Goal: Information Seeking & Learning: Learn about a topic

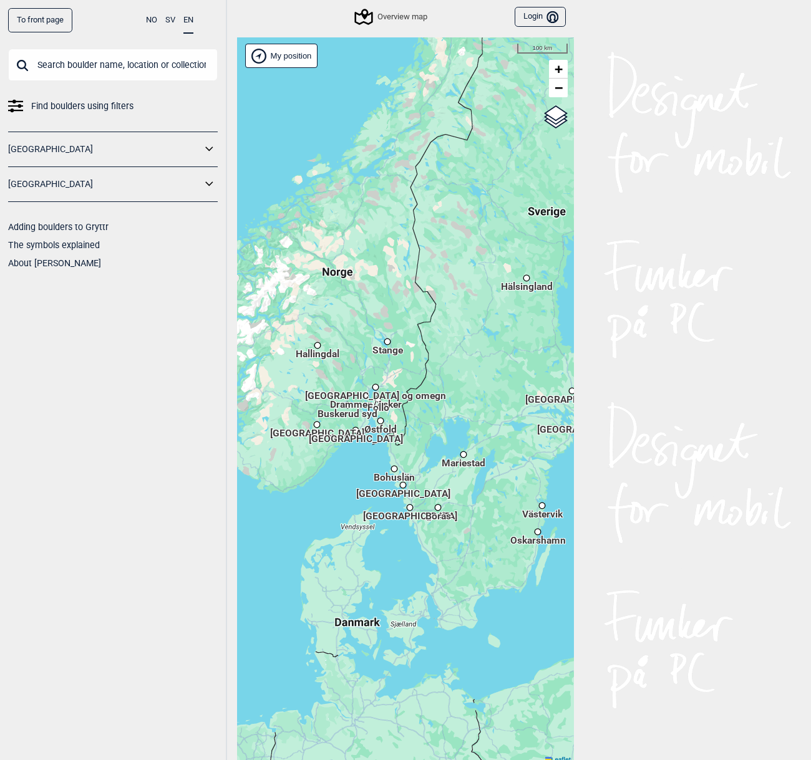
click at [25, 26] on link "To front page" at bounding box center [40, 20] width 64 height 24
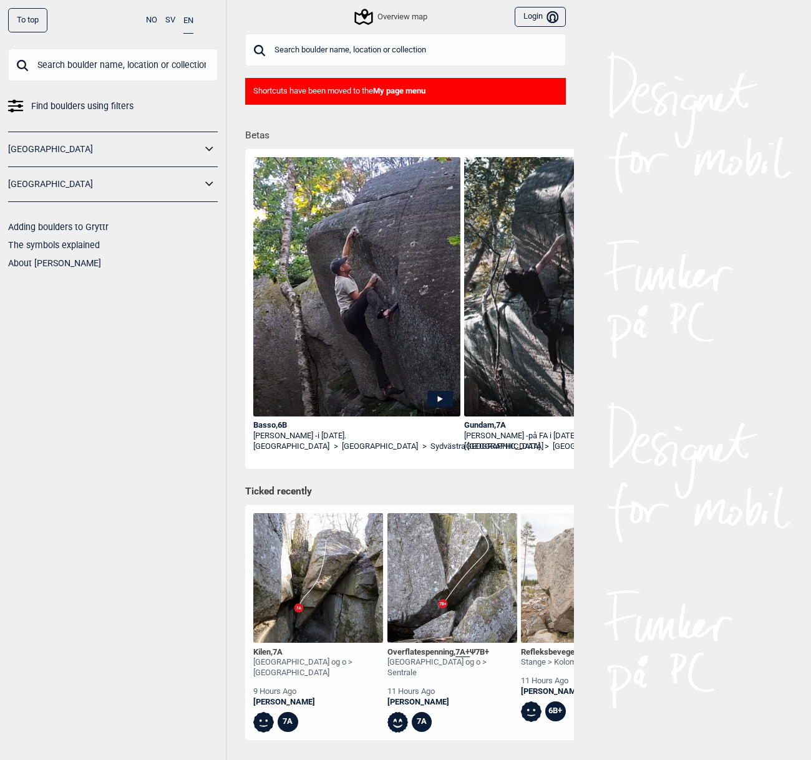
click at [396, 22] on div "Overview map" at bounding box center [391, 16] width 71 height 15
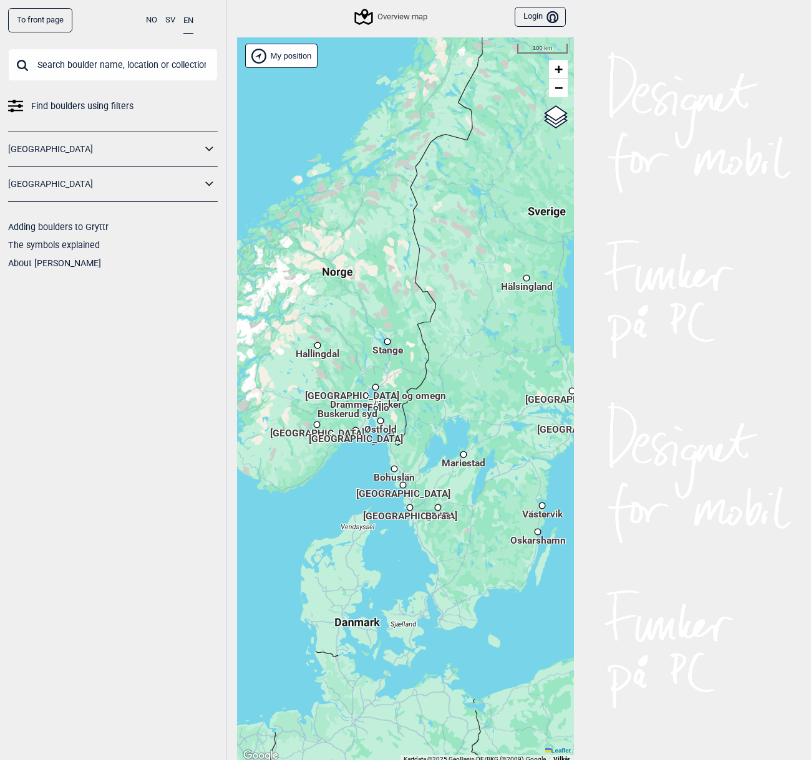
click at [350, 473] on div "Hallingdal Stange Buskerud syd Oslo og omegn Follo Østfold Drammen/Asker Vestfo…" at bounding box center [405, 400] width 337 height 726
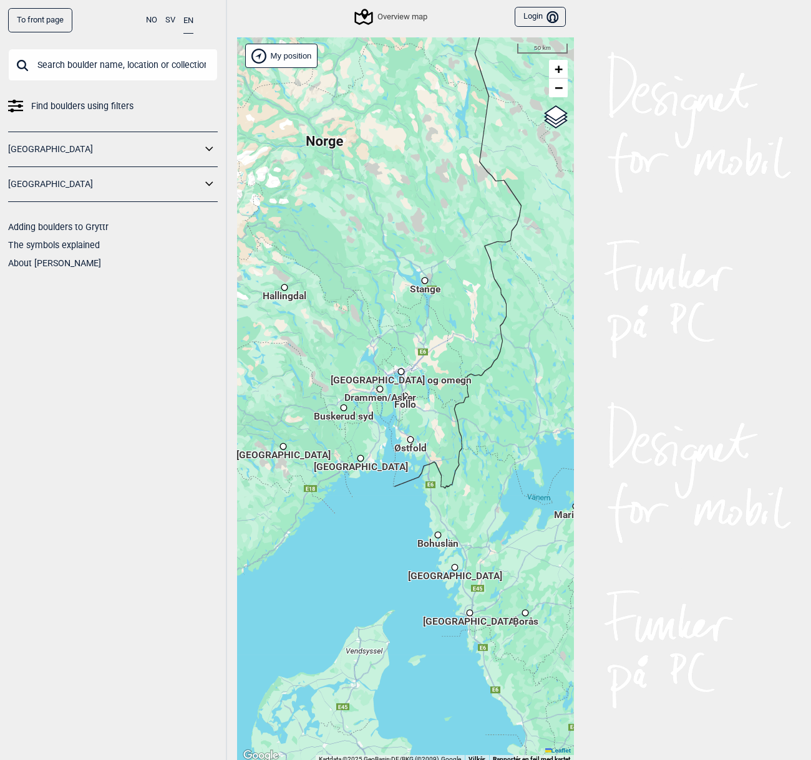
drag, startPoint x: 346, startPoint y: 454, endPoint x: 344, endPoint y: 545, distance: 91.1
click at [344, 545] on div "Hallingdal Stange Buskerud syd Oslo og omegn Follo Østfold Drammen/Asker Vestfo…" at bounding box center [405, 400] width 337 height 726
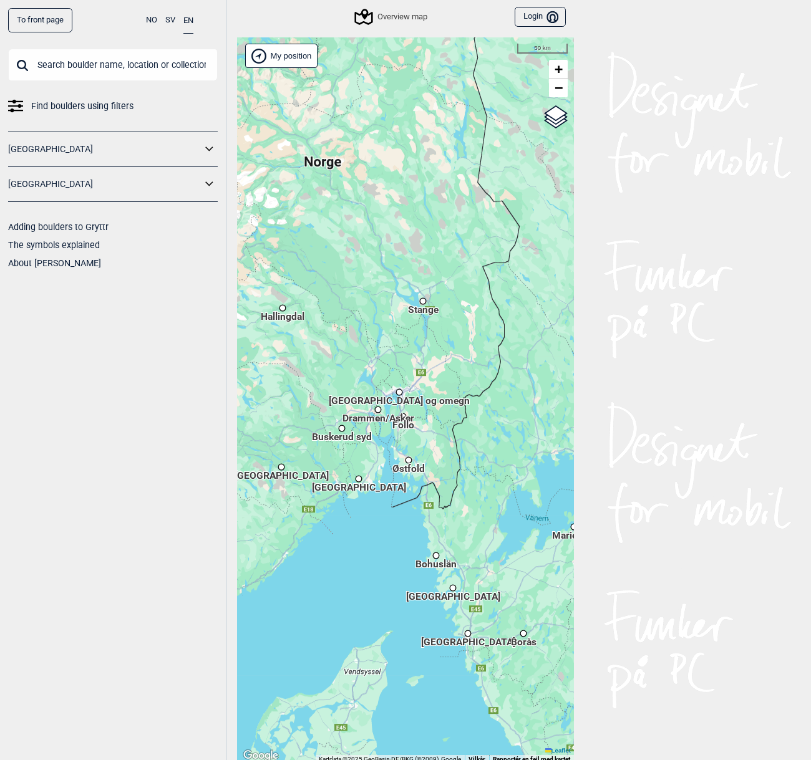
click at [338, 432] on span "Buskerud syd" at bounding box center [342, 431] width 60 height 2
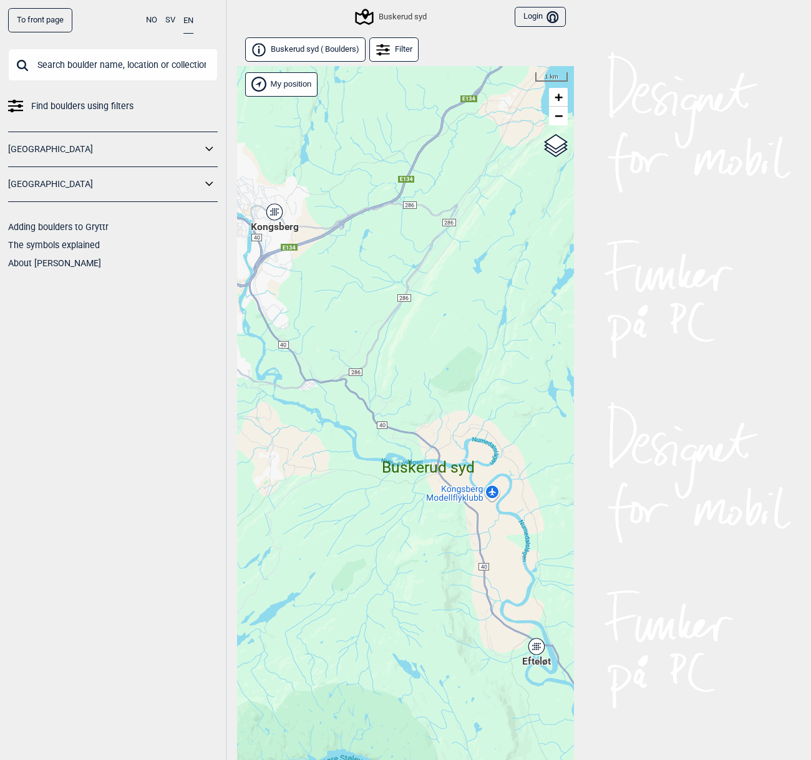
click at [272, 216] on icon at bounding box center [274, 212] width 16 height 16
click at [277, 220] on span "Kongsberg" at bounding box center [275, 220] width 74 height 0
click at [355, 52] on span "Kongsberg ( 136 Boulders )" at bounding box center [317, 49] width 92 height 11
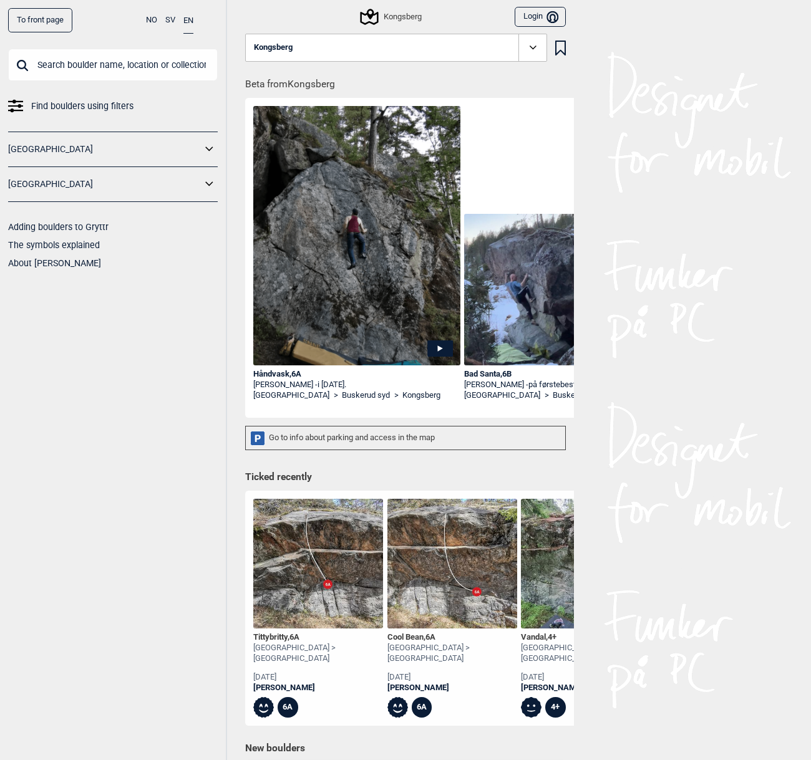
click at [45, 26] on link "To front page" at bounding box center [40, 20] width 64 height 24
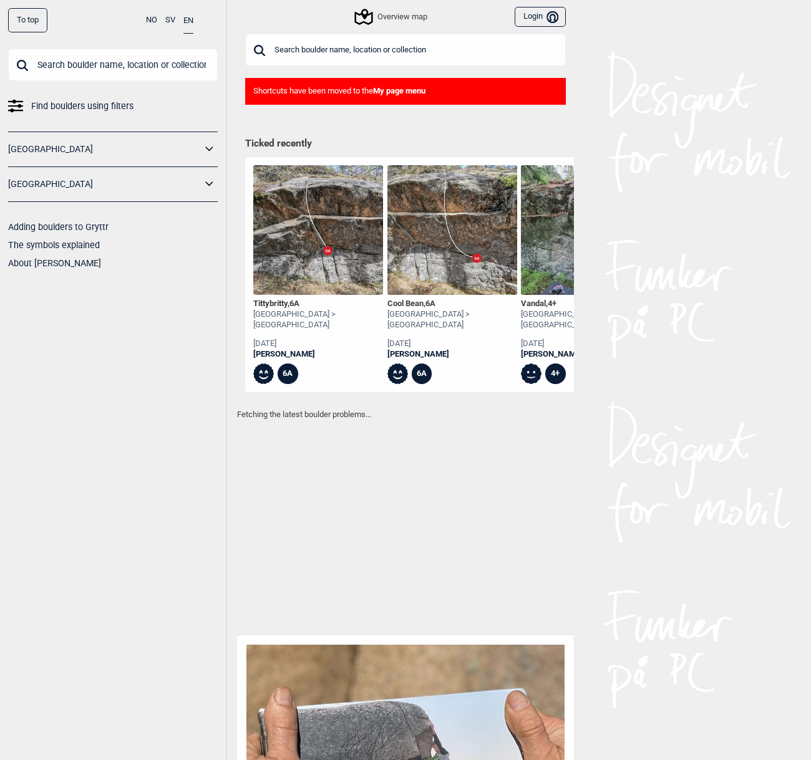
click at [205, 148] on icon at bounding box center [209, 149] width 16 height 18
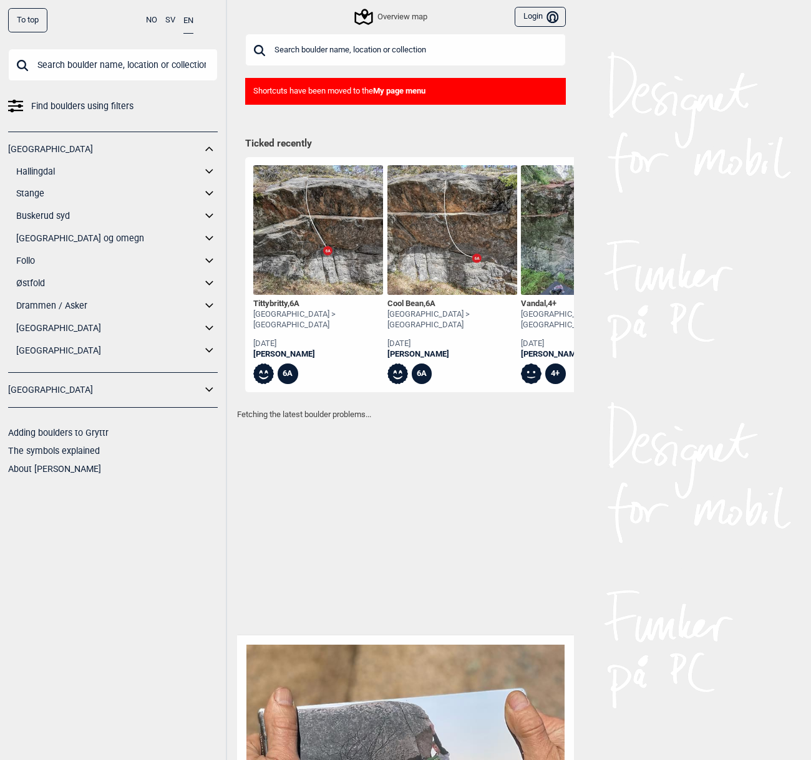
click at [27, 329] on link "Vestfold" at bounding box center [108, 328] width 185 height 18
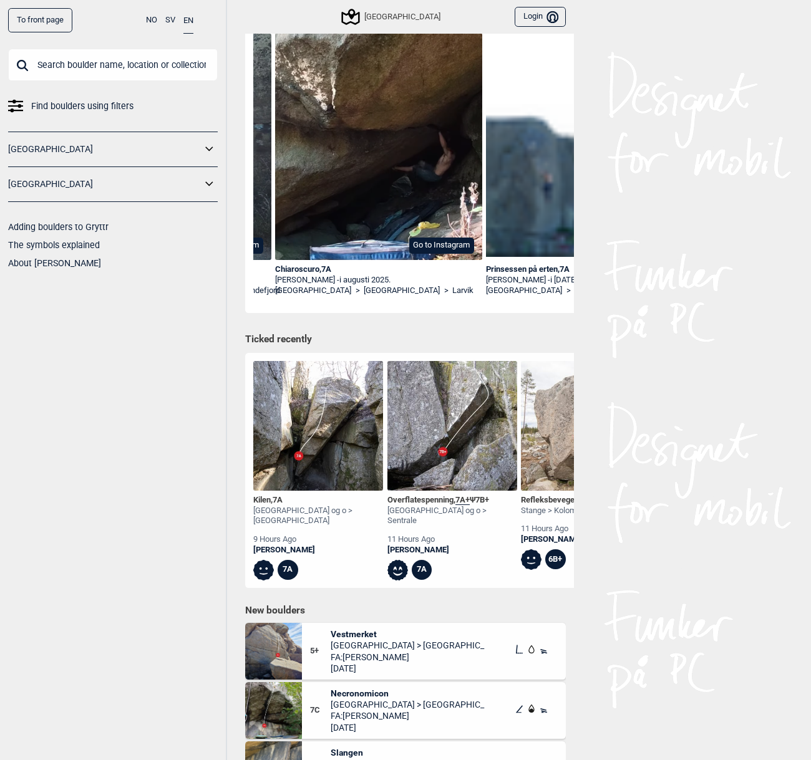
scroll to position [112, 0]
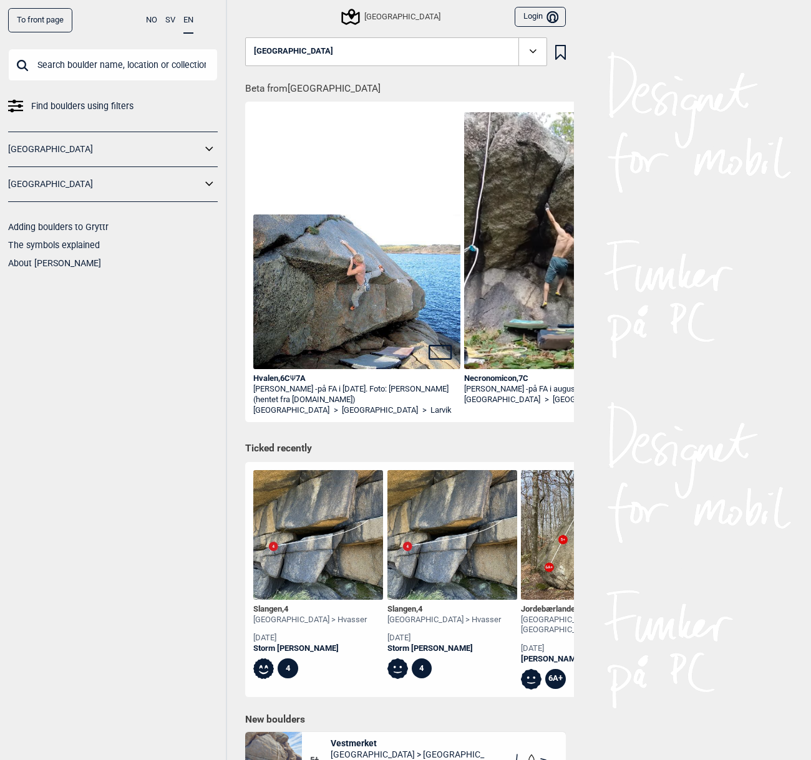
click at [57, 22] on link "To front page" at bounding box center [40, 20] width 64 height 24
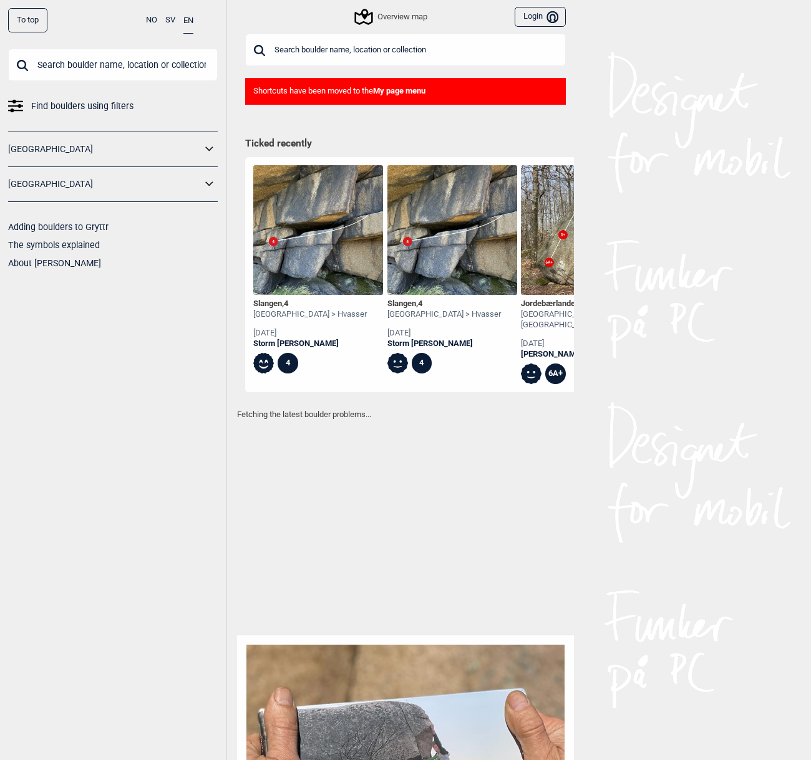
click at [210, 153] on icon at bounding box center [209, 149] width 16 height 18
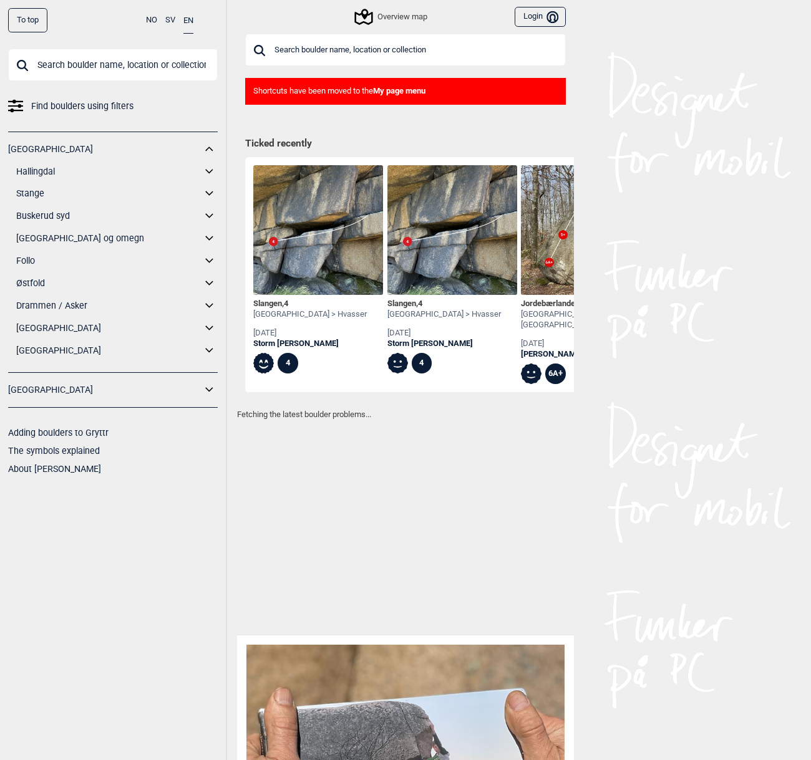
click at [45, 351] on link "[GEOGRAPHIC_DATA]" at bounding box center [108, 351] width 185 height 18
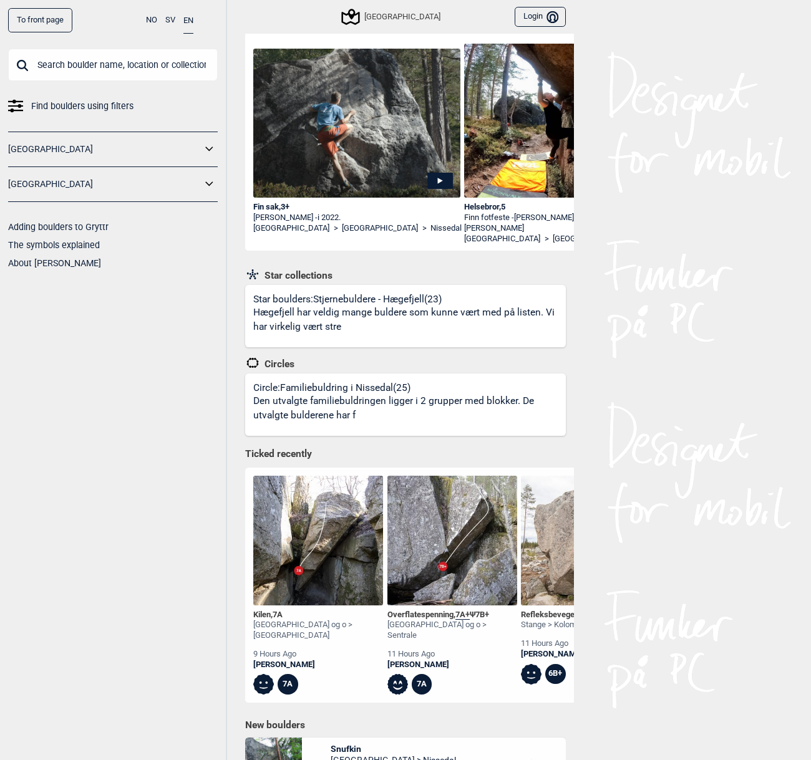
scroll to position [171, 0]
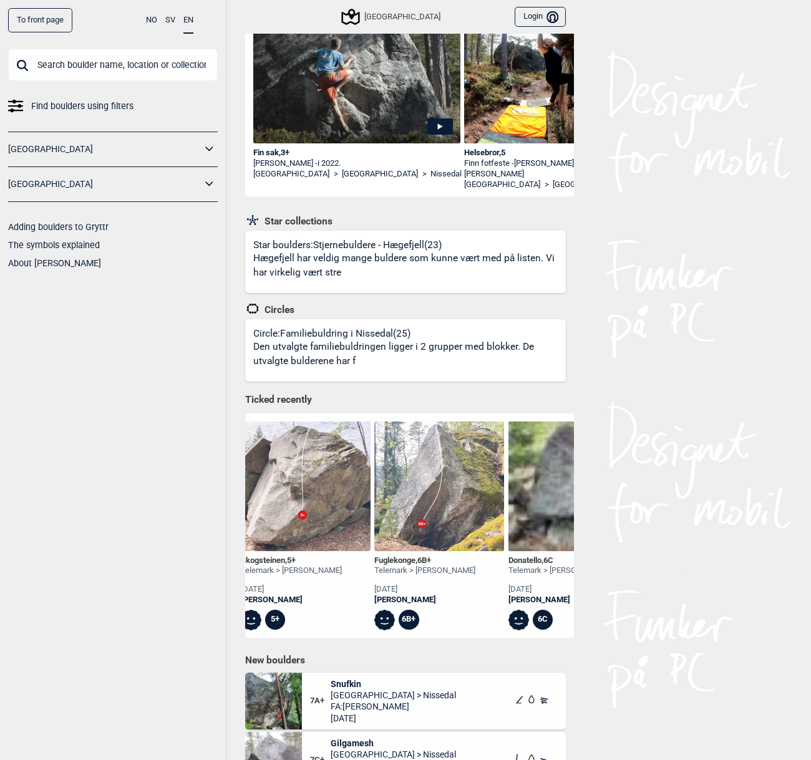
scroll to position [0, 145]
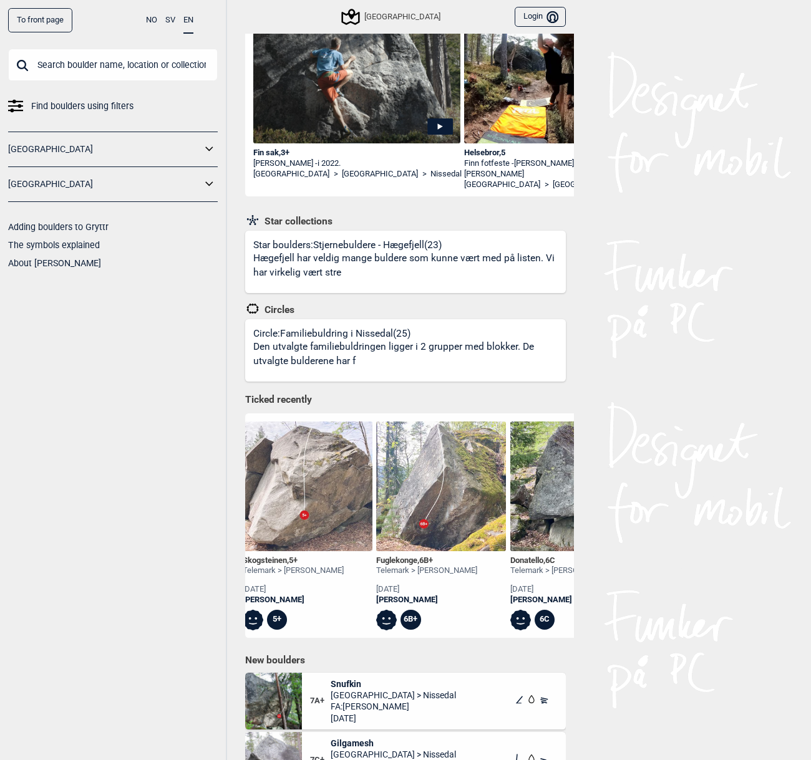
click at [391, 562] on div "Fuglekonge , 6B+" at bounding box center [426, 561] width 101 height 11
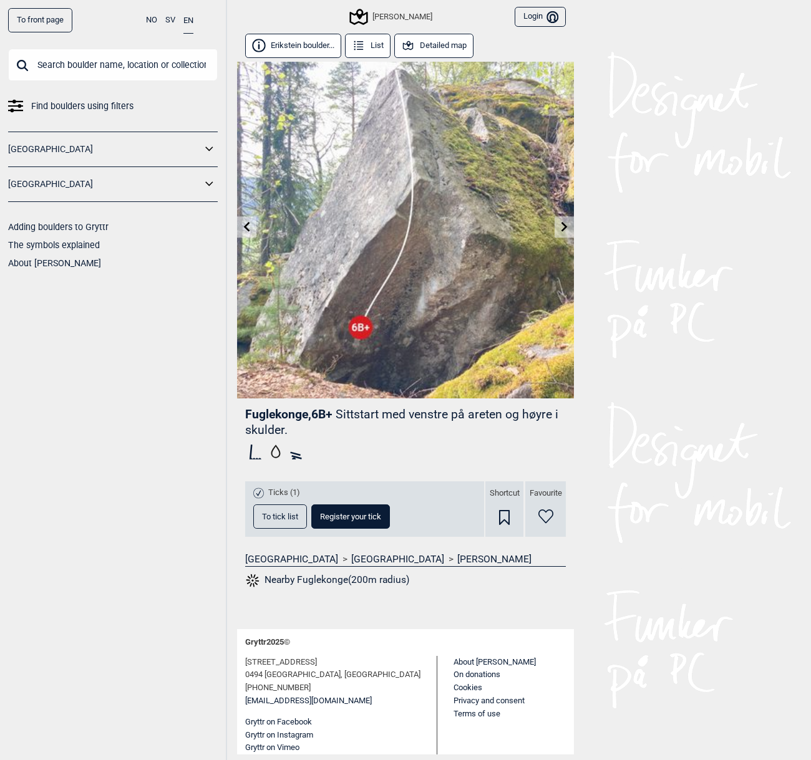
click at [269, 520] on span "To tick list" at bounding box center [280, 517] width 36 height 8
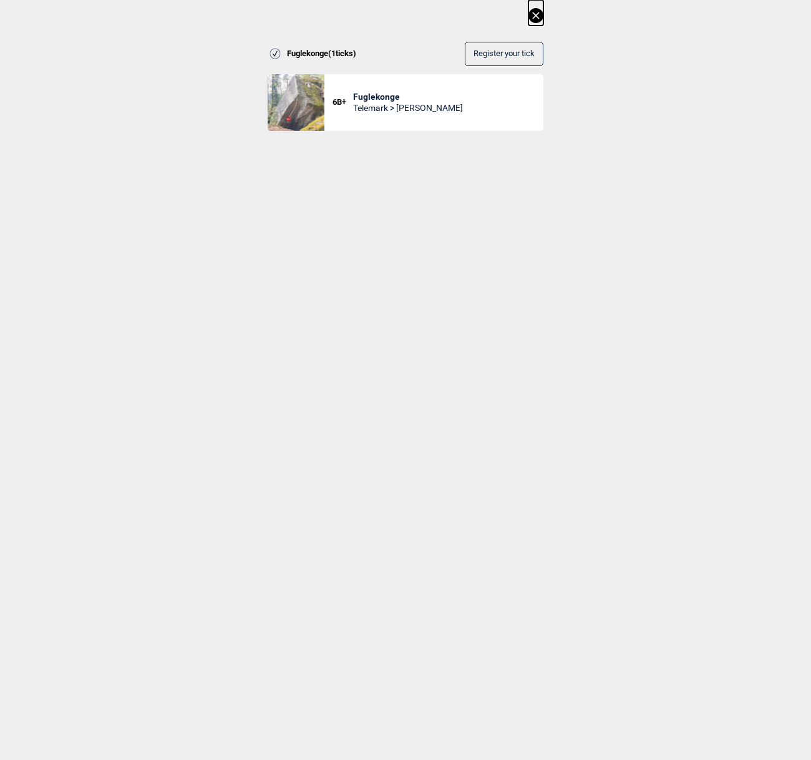
click at [536, 14] on icon at bounding box center [535, 15] width 15 height 15
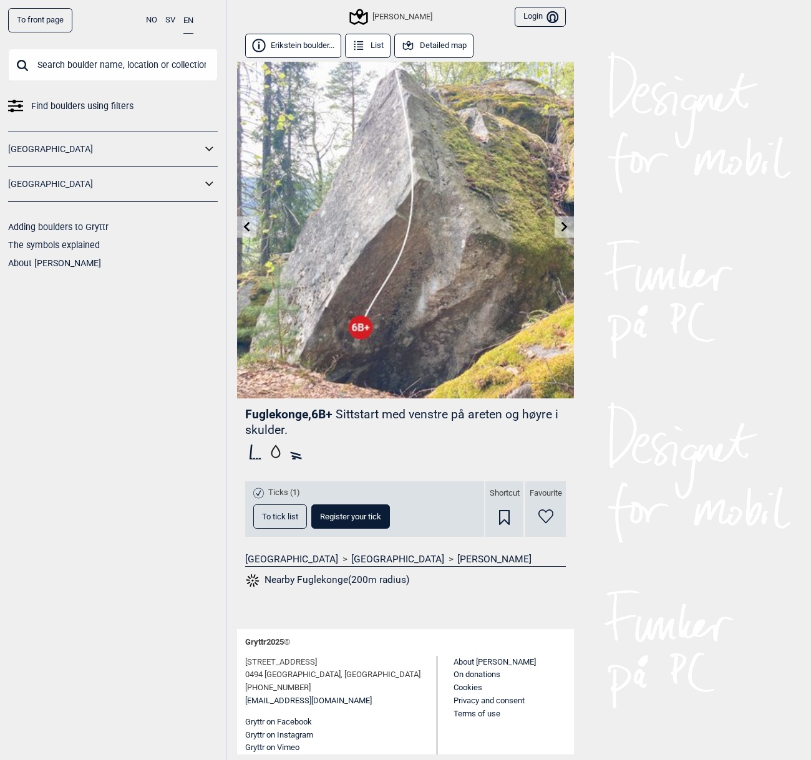
click at [33, 26] on link "To front page" at bounding box center [40, 20] width 64 height 24
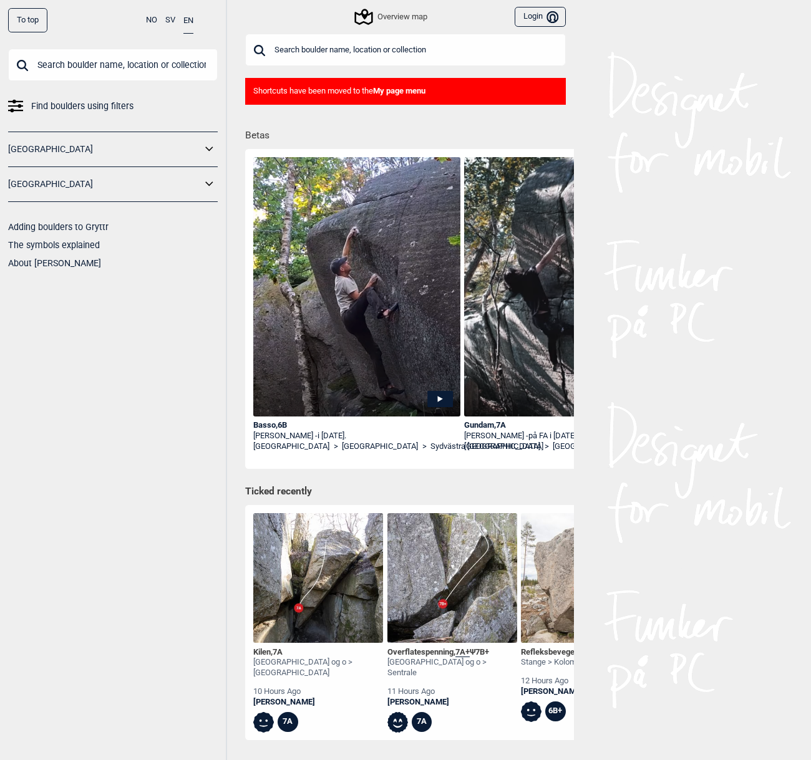
click at [27, 22] on div "To top" at bounding box center [27, 20] width 39 height 24
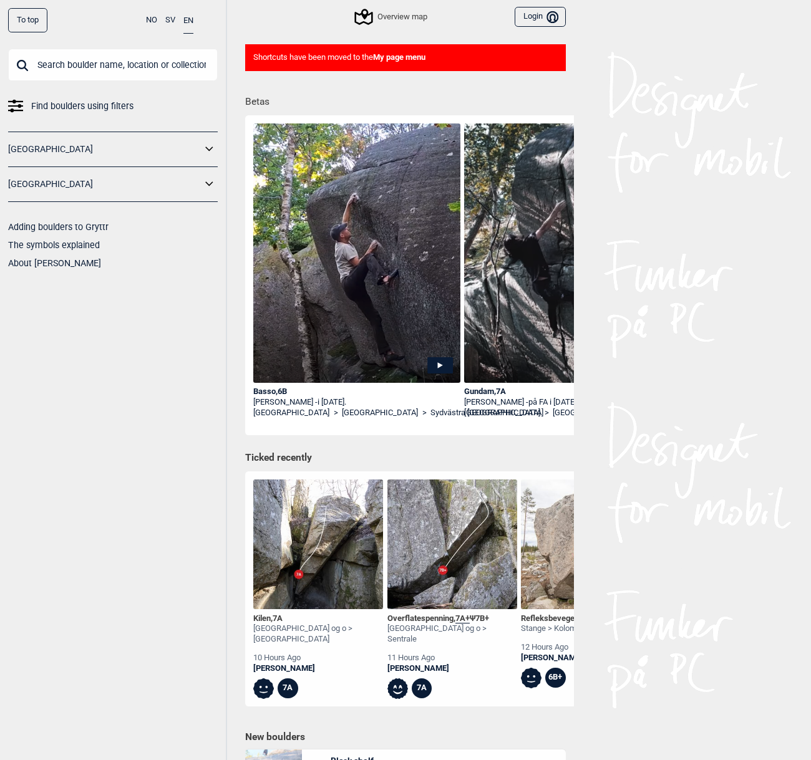
click at [35, 22] on div "To top" at bounding box center [27, 20] width 39 height 24
click at [49, 244] on link "The symbols explained" at bounding box center [54, 245] width 92 height 10
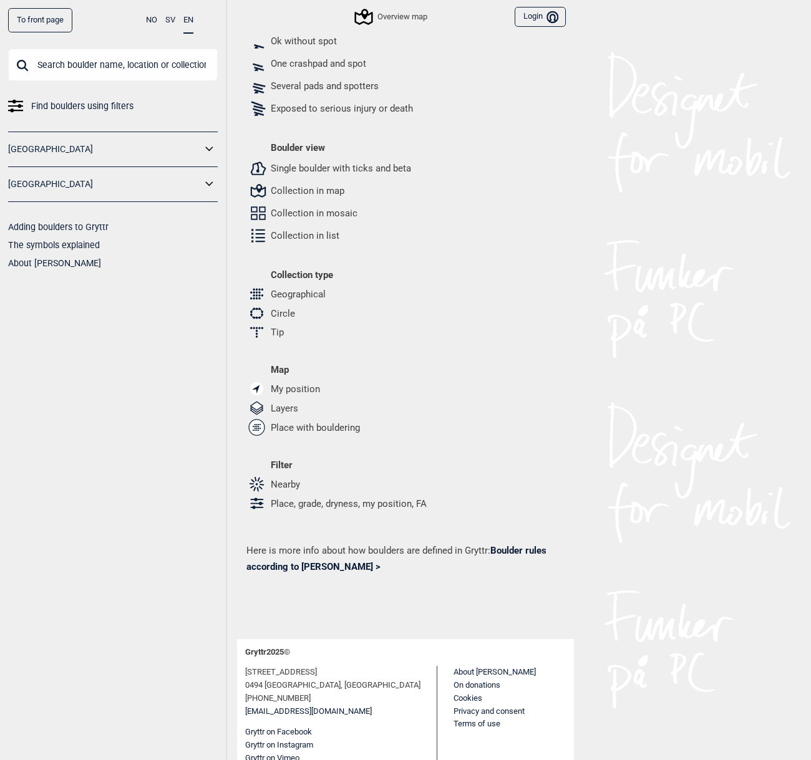
scroll to position [324, 0]
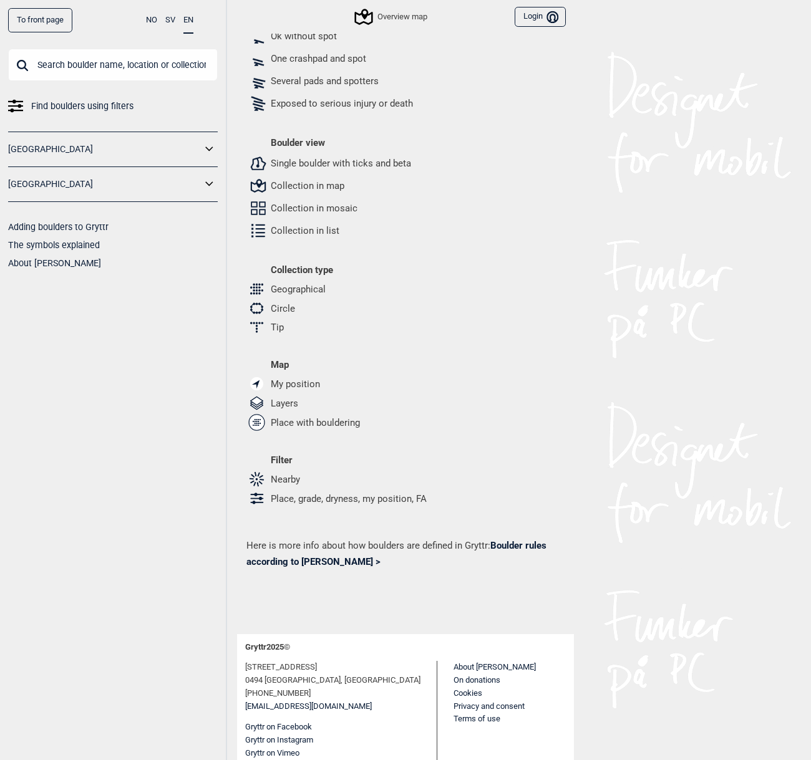
click at [303, 564] on link "Boulder rules according to Gryttr >" at bounding box center [396, 553] width 300 height 27
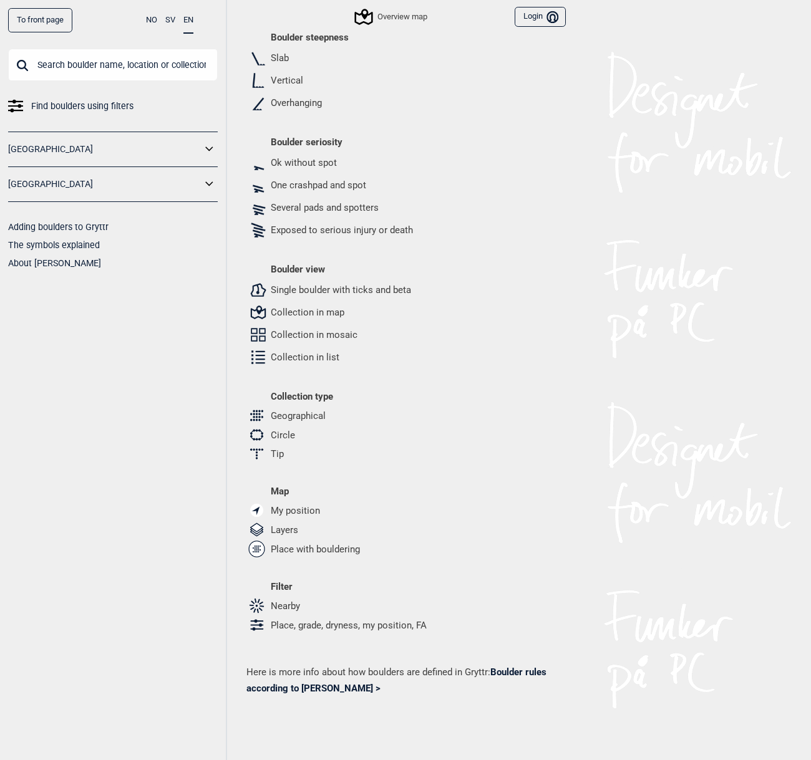
scroll to position [184, 0]
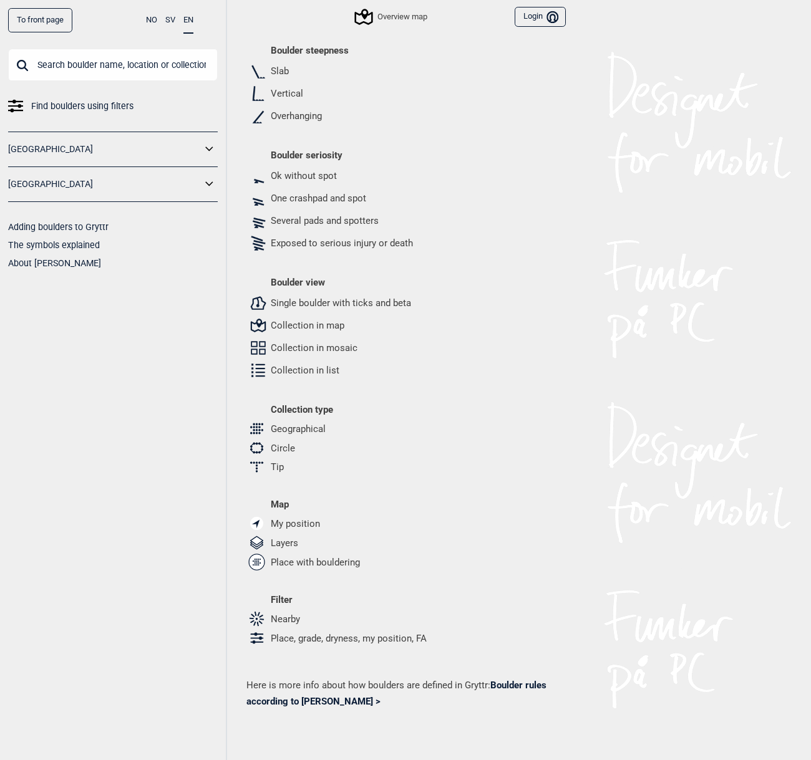
click at [70, 226] on link "Adding boulders to Gryttr" at bounding box center [58, 227] width 100 height 10
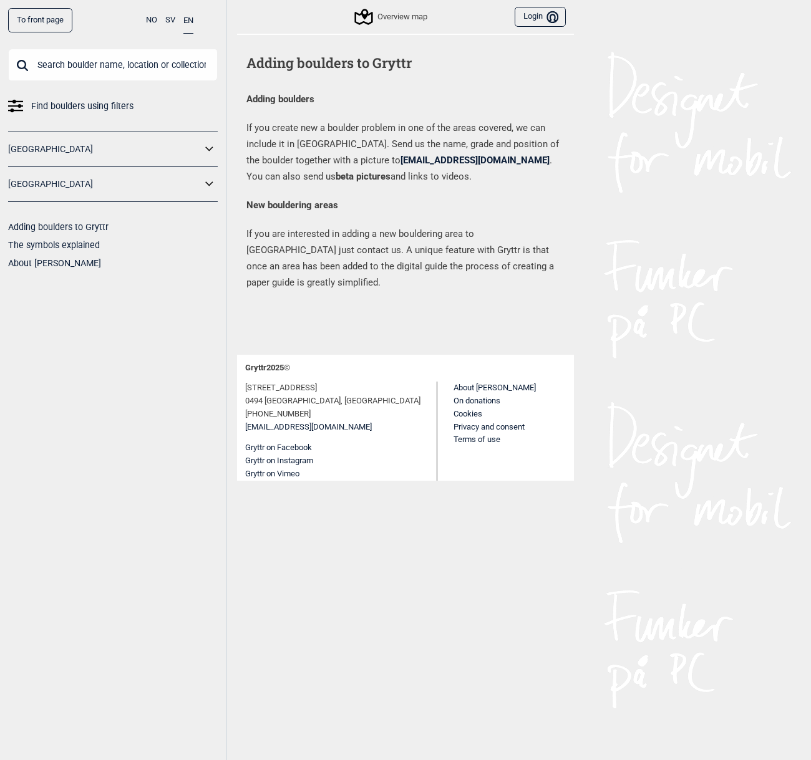
click at [51, 16] on link "To front page" at bounding box center [40, 20] width 64 height 24
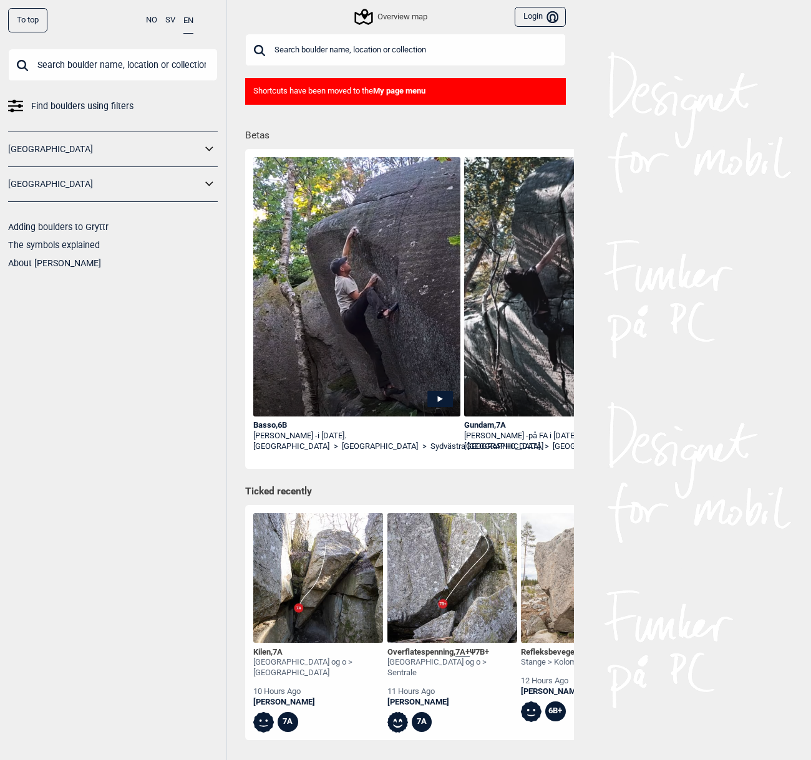
click at [166, 21] on button "SV" at bounding box center [170, 20] width 10 height 24
click at [43, 17] on div "Till toppen" at bounding box center [35, 20] width 54 height 24
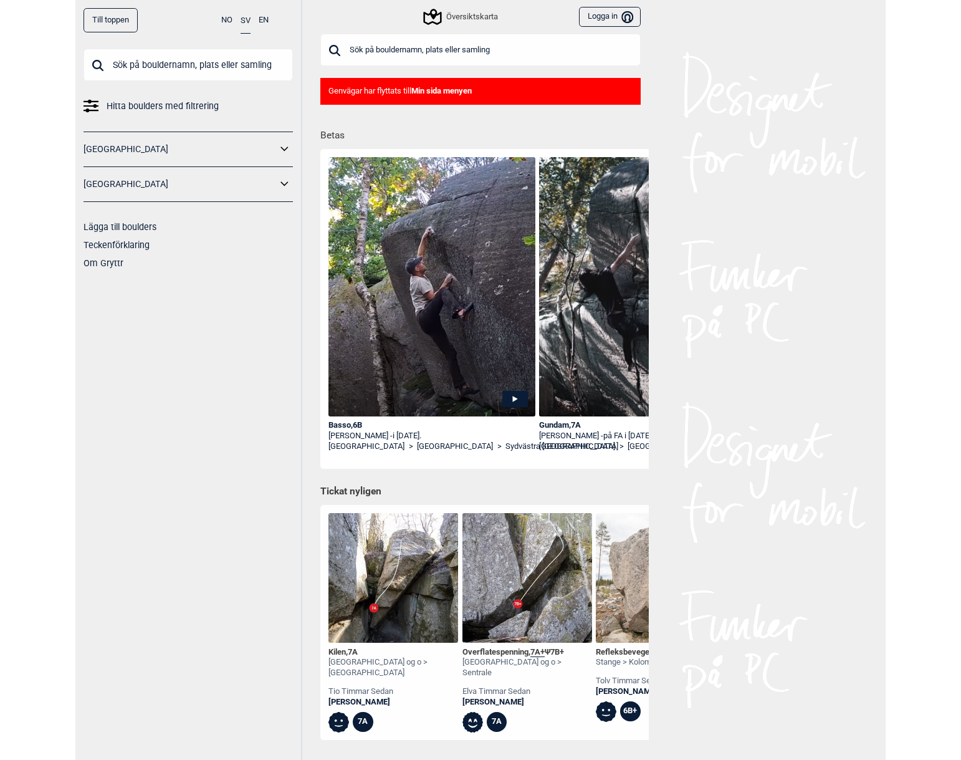
scroll to position [34, 0]
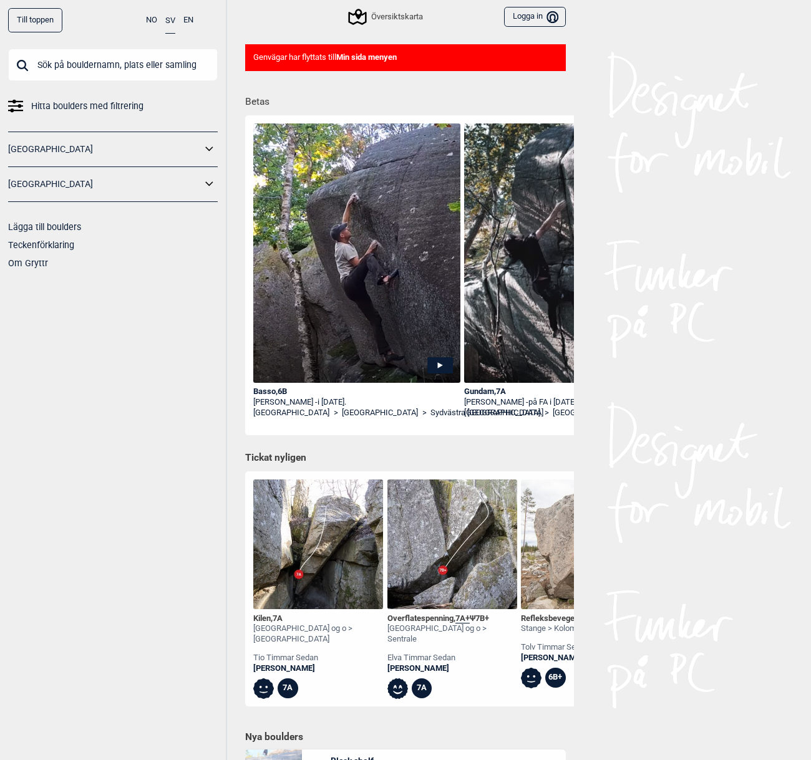
click at [37, 14] on div "Till toppen" at bounding box center [35, 20] width 54 height 24
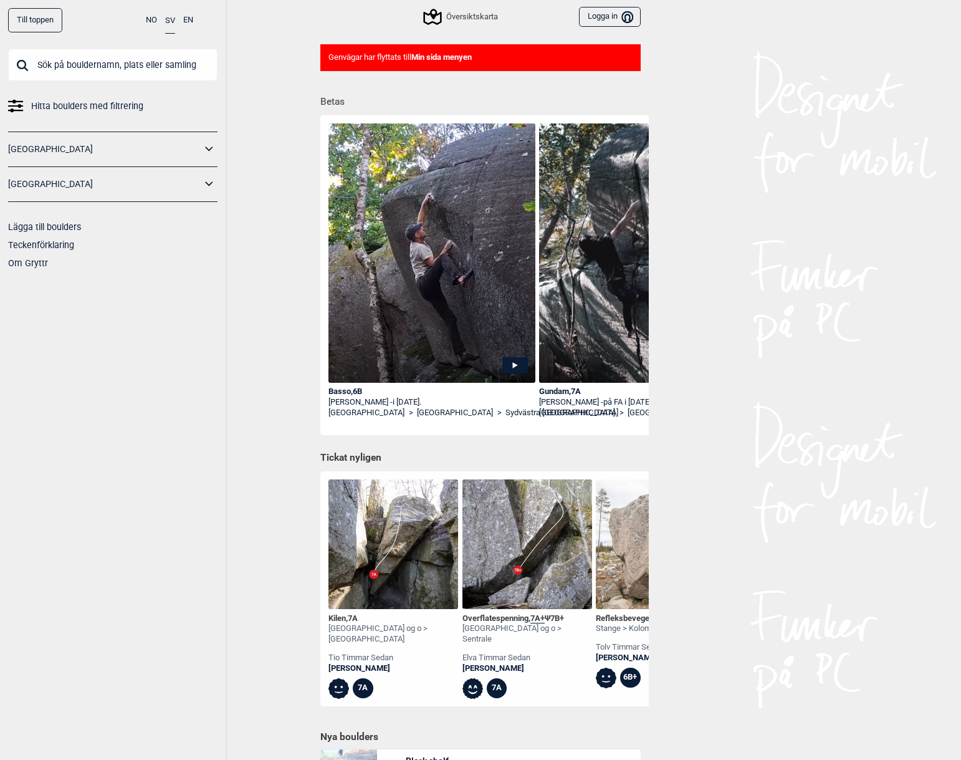
click at [488, 18] on div "Översiktskarta" at bounding box center [461, 16] width 73 height 15
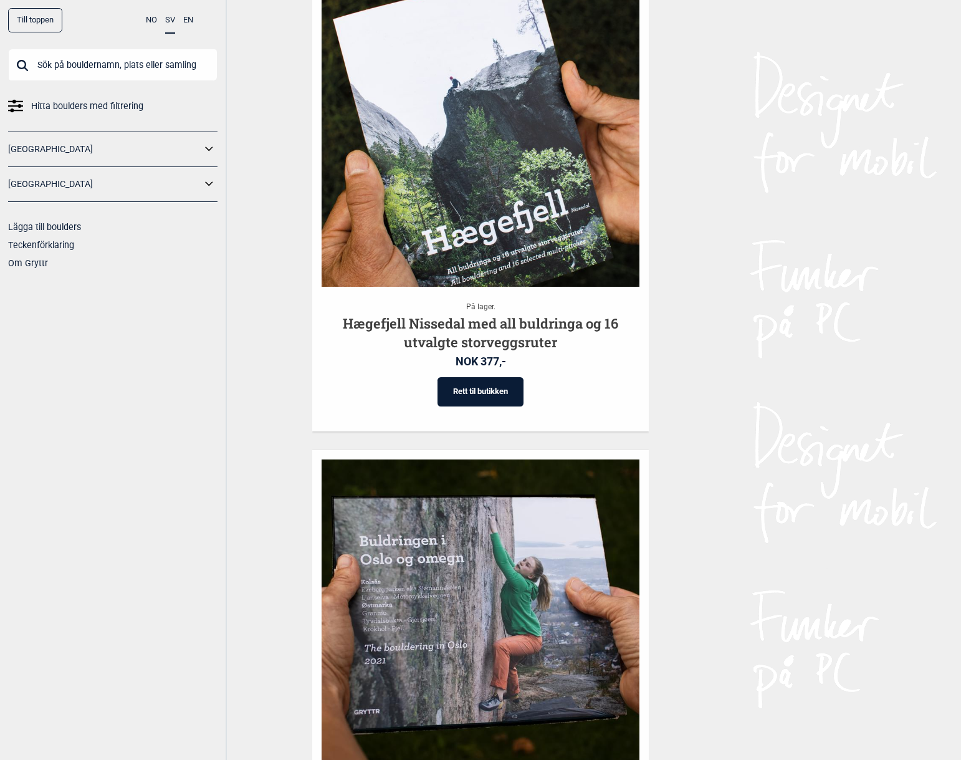
scroll to position [1506, 0]
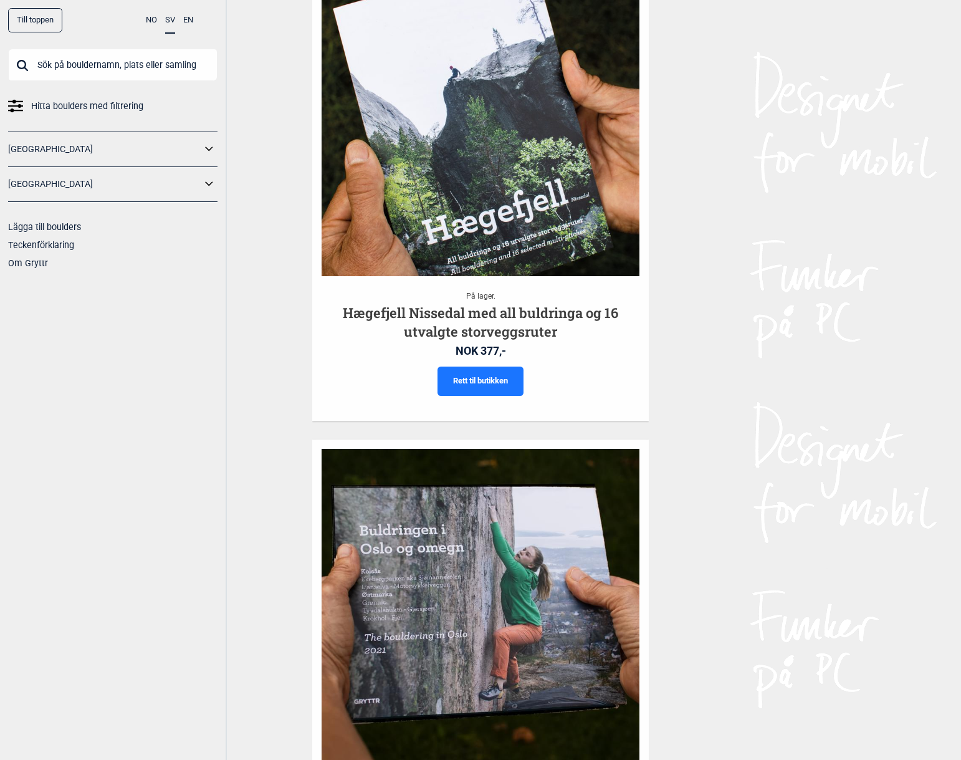
click at [470, 367] on link "Rett til butikken" at bounding box center [481, 381] width 86 height 29
